Goal: Transaction & Acquisition: Obtain resource

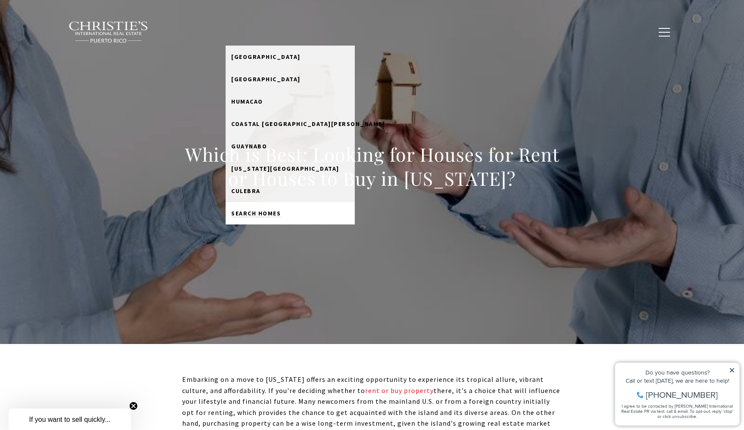
click at [281, 214] on span "Search Homes" at bounding box center [255, 214] width 49 height 8
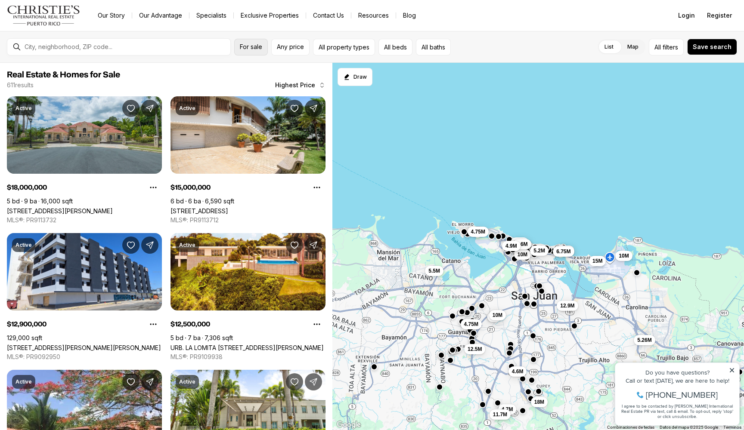
click at [257, 45] on span "For sale" at bounding box center [251, 46] width 22 height 7
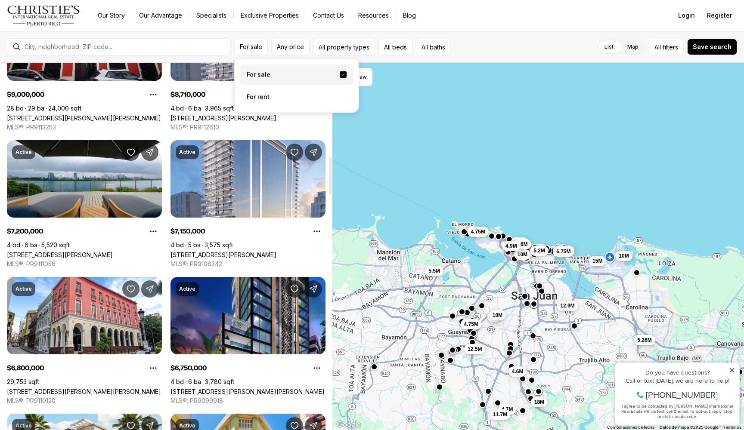
scroll to position [929, 0]
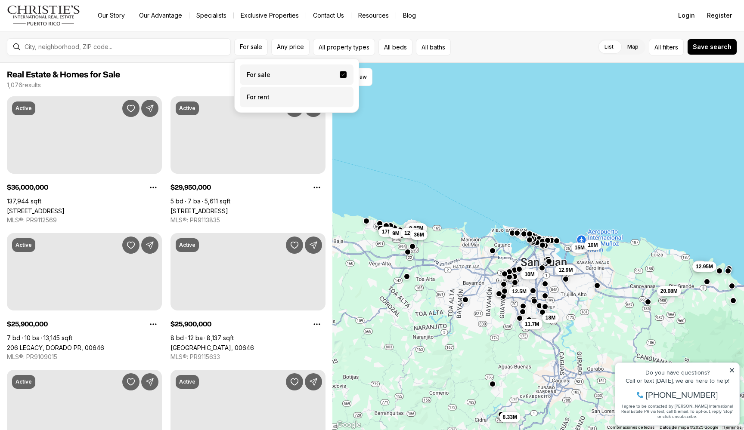
click at [277, 96] on label "For rent" at bounding box center [297, 97] width 114 height 21
click at [340, 94] on button "For rent" at bounding box center [343, 94] width 7 height 0
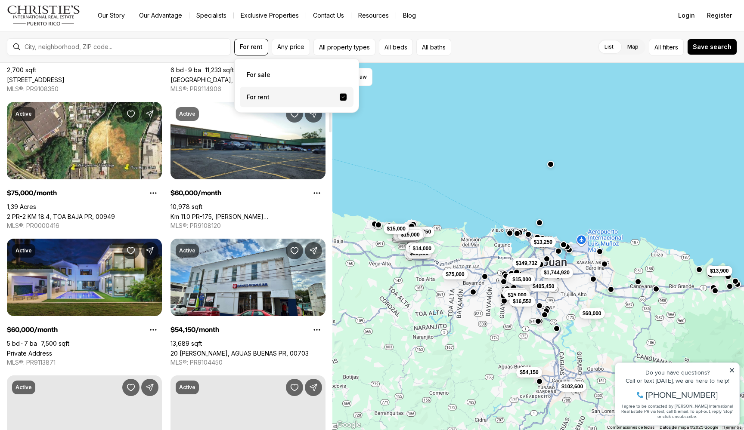
scroll to position [560, 0]
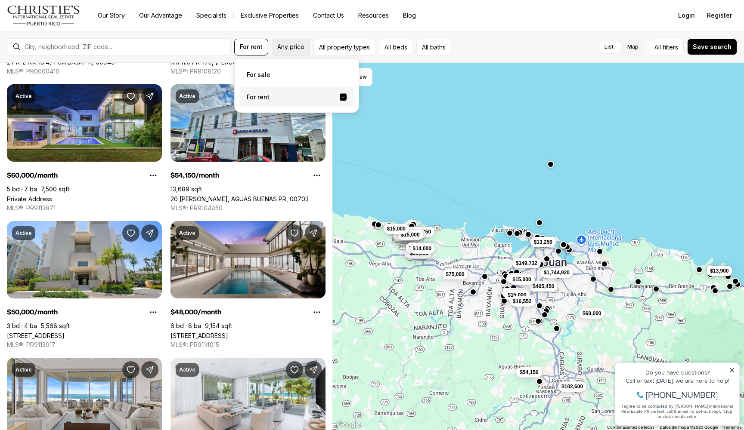
click at [300, 40] on button "Any price" at bounding box center [291, 47] width 38 height 17
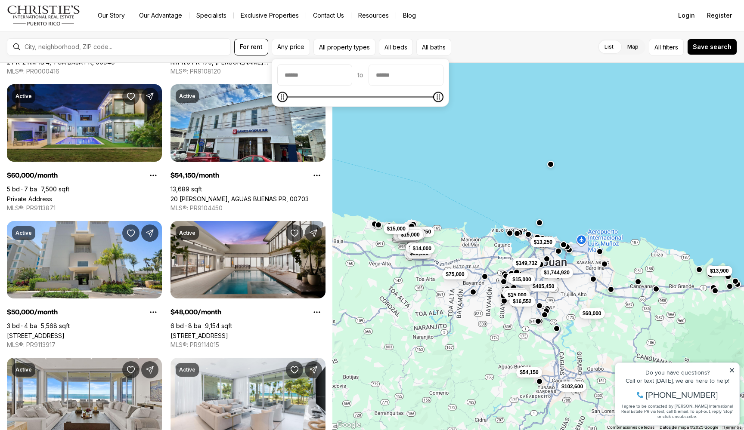
click at [407, 63] on div "to" at bounding box center [360, 83] width 177 height 48
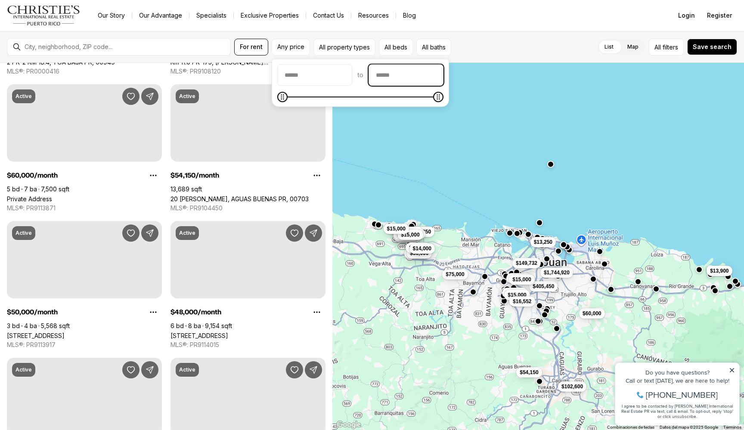
click at [407, 76] on input "priceMax" at bounding box center [406, 75] width 74 height 21
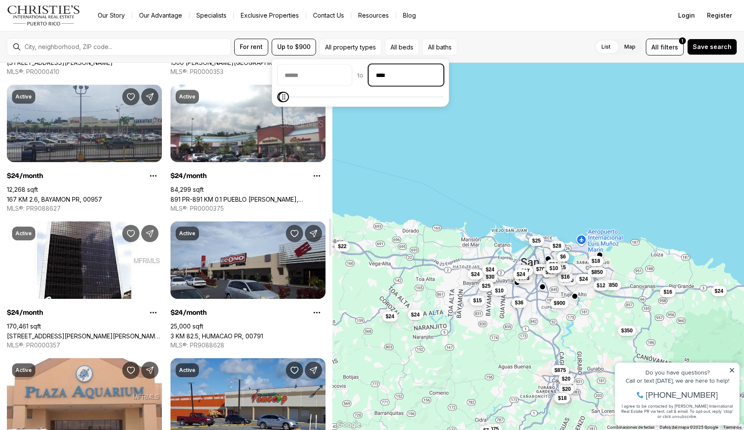
scroll to position [1521, 0]
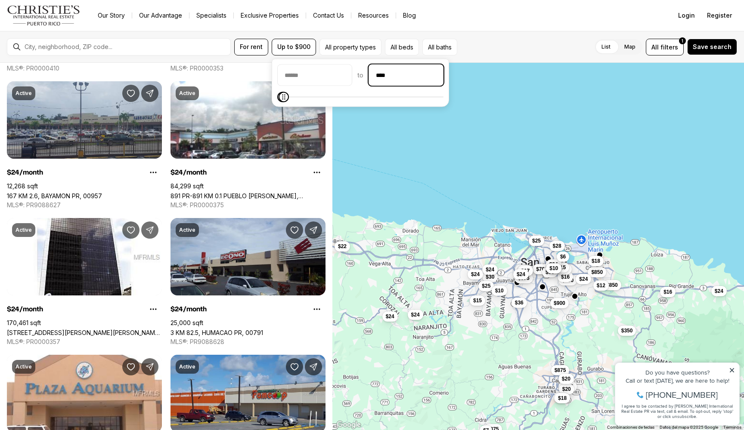
drag, startPoint x: 426, startPoint y: 80, endPoint x: 315, endPoint y: 80, distance: 110.6
click at [315, 80] on div "to ****" at bounding box center [360, 76] width 166 height 22
type input "**"
